Goal: Information Seeking & Learning: Learn about a topic

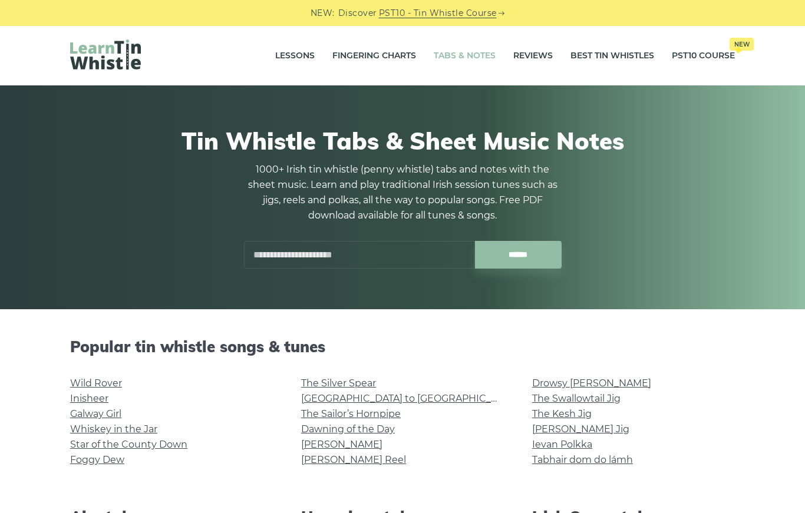
click at [535, 53] on link "Reviews" at bounding box center [532, 55] width 39 height 29
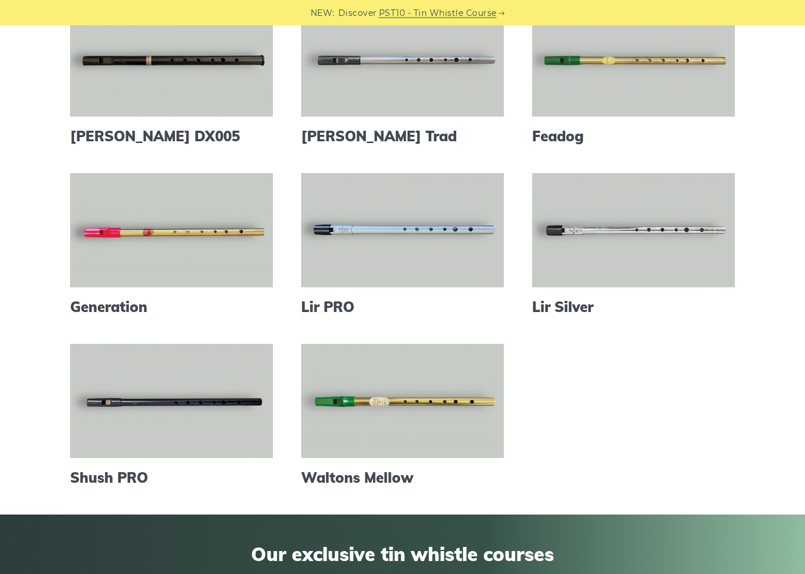
scroll to position [335, 0]
click at [428, 75] on link at bounding box center [402, 59] width 203 height 114
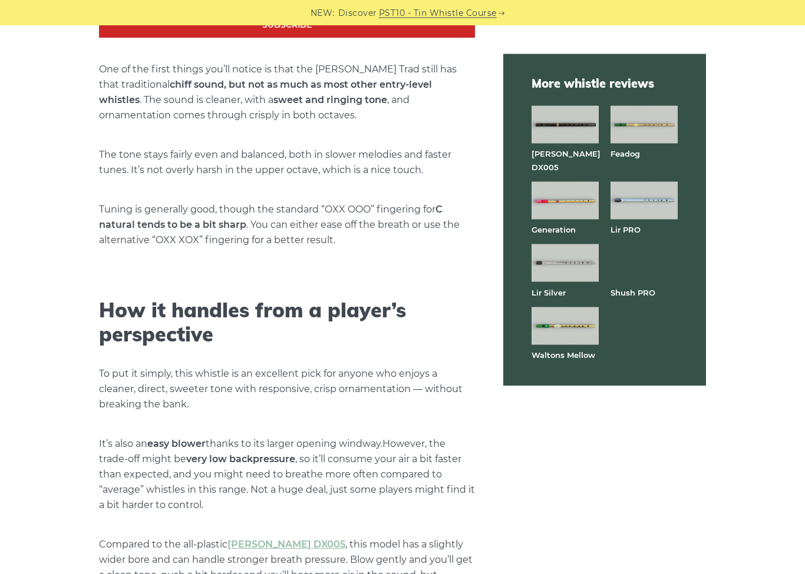
scroll to position [2435, 0]
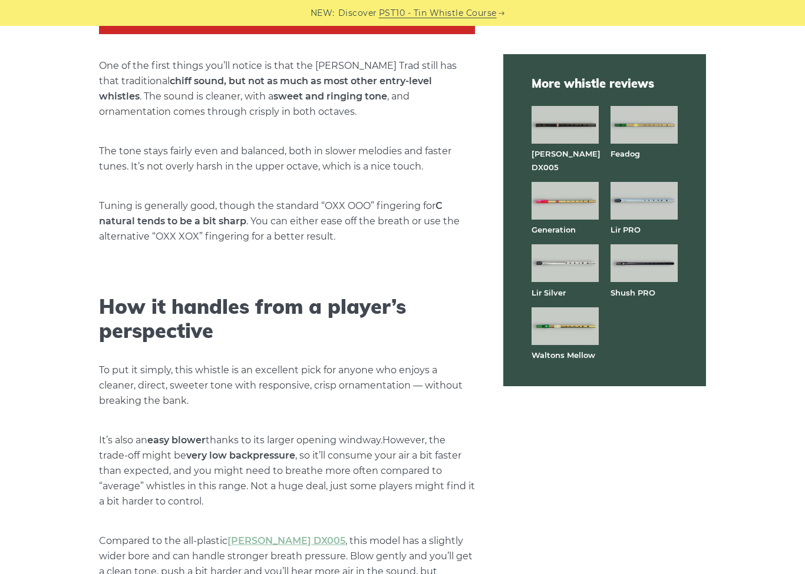
scroll to position [2439, 0]
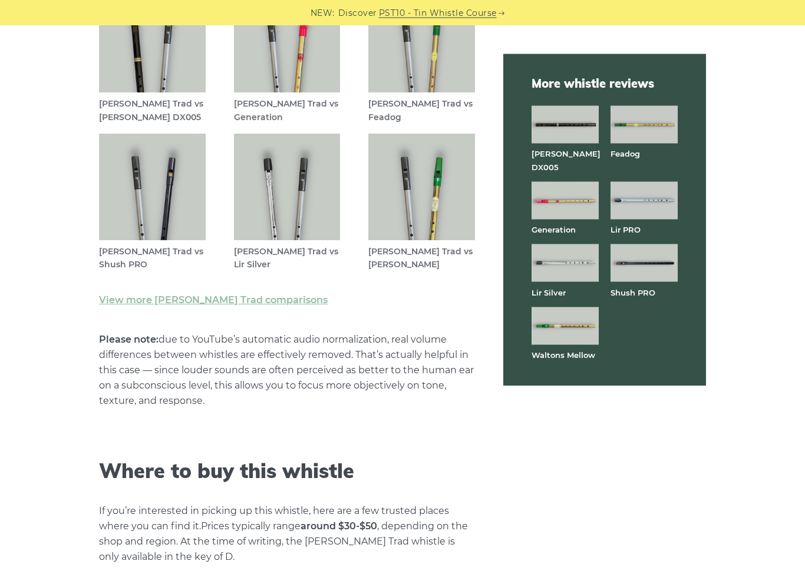
scroll to position [3403, 0]
click at [121, 245] on figcaption "[PERSON_NAME] Trad vs Shush PRO" at bounding box center [152, 258] width 107 height 27
click at [154, 151] on img at bounding box center [152, 186] width 107 height 107
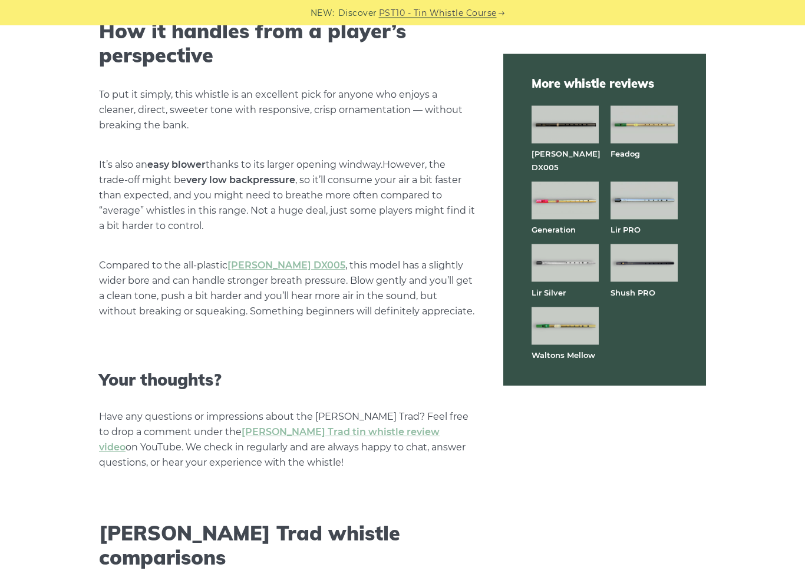
scroll to position [2717, 0]
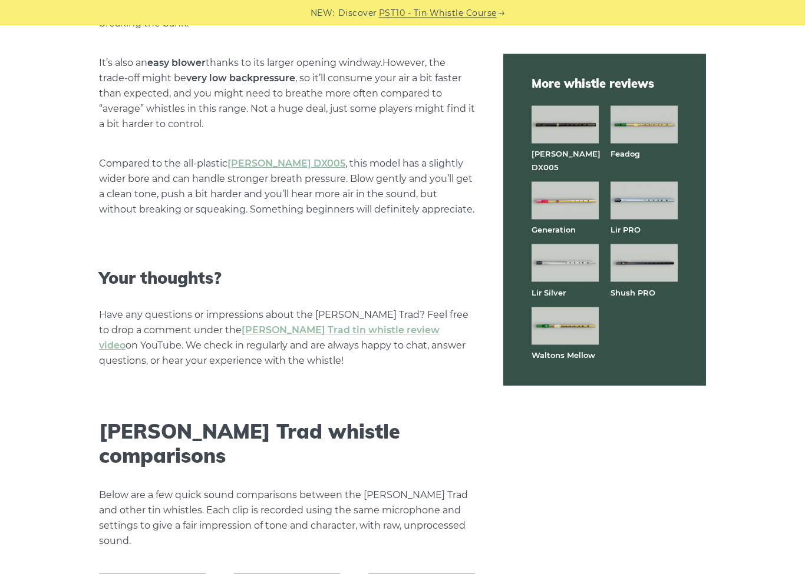
scroll to position [2816, 0]
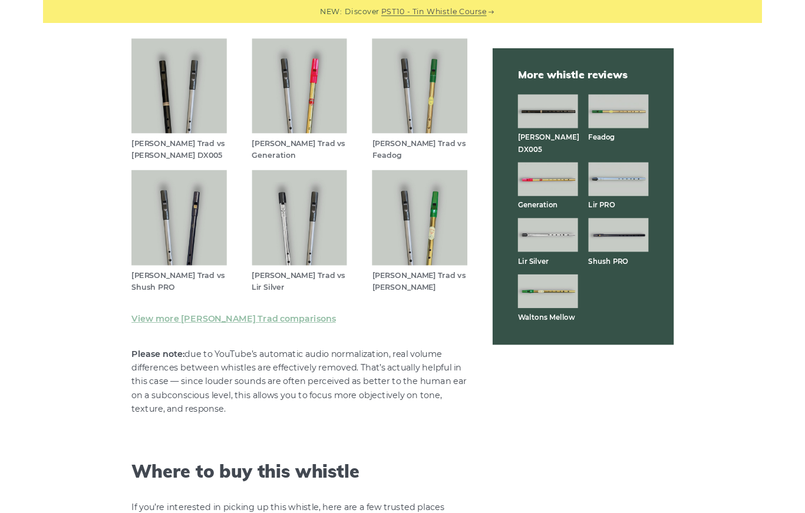
scroll to position [3347, 0]
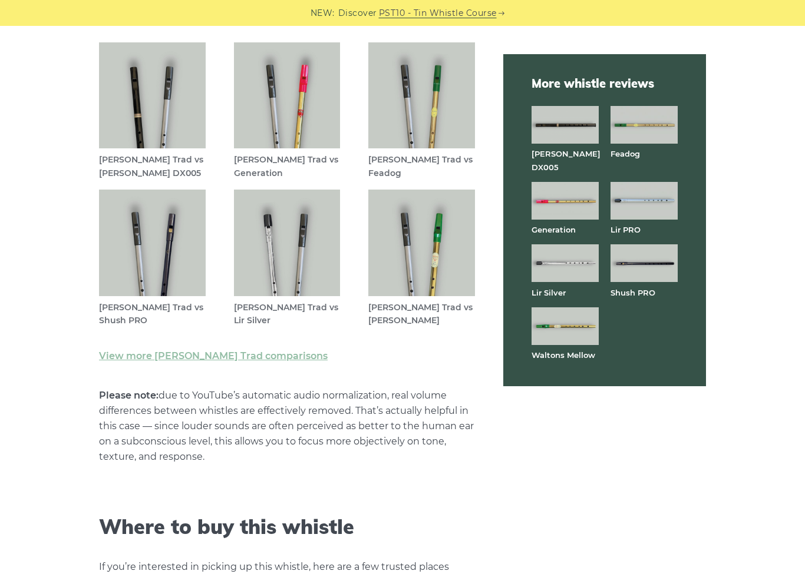
click at [262, 301] on figcaption "[PERSON_NAME] Trad vs Lir Silver" at bounding box center [287, 314] width 107 height 27
click at [275, 209] on img at bounding box center [287, 243] width 107 height 107
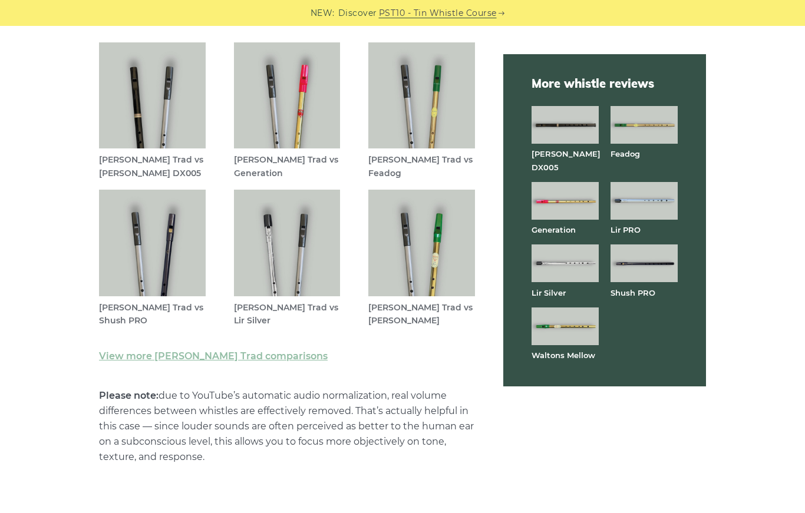
click at [602, 172] on ul "[PERSON_NAME] DX005 Feadog Generation Lir PRO Lir Silver Shush PRO Waltons Mell…" at bounding box center [604, 238] width 146 height 264
